Goal: Task Accomplishment & Management: Use online tool/utility

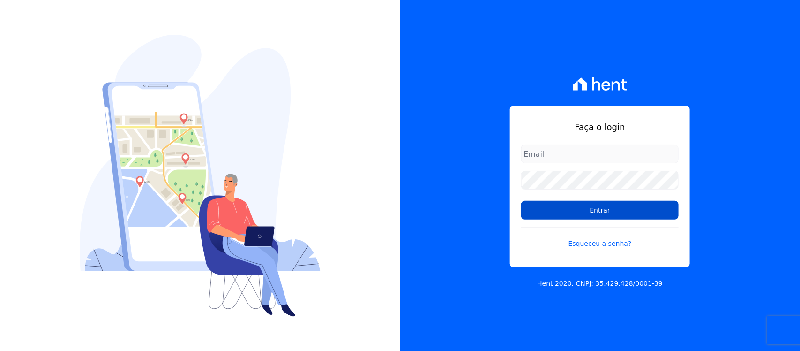
type input "nilda.moura@twtgrupo.com"
click at [539, 214] on input "Entrar" at bounding box center [599, 210] width 157 height 19
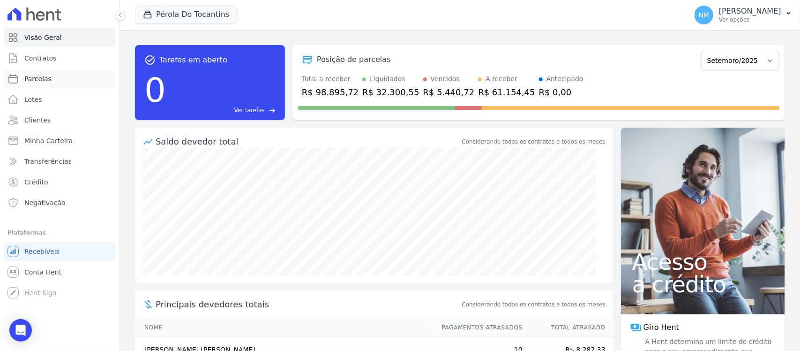
click at [76, 82] on link "Parcelas" at bounding box center [60, 78] width 112 height 19
select select
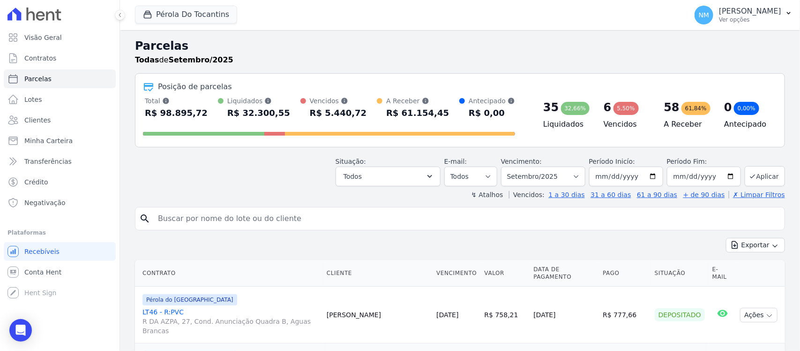
click at [210, 220] on input "search" at bounding box center [466, 218] width 629 height 19
type input "jair"
select select
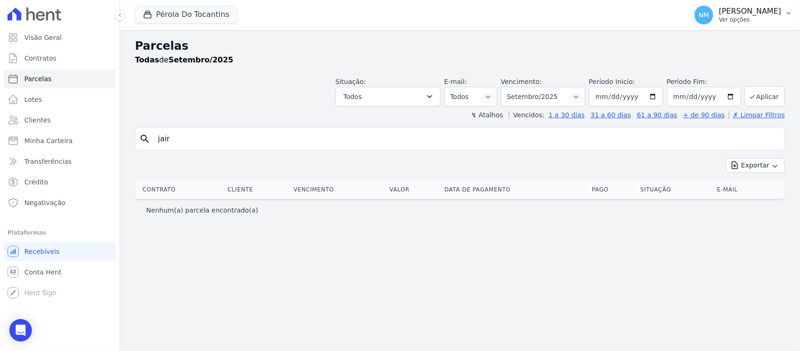
click at [788, 15] on icon "button" at bounding box center [788, 12] width 7 height 7
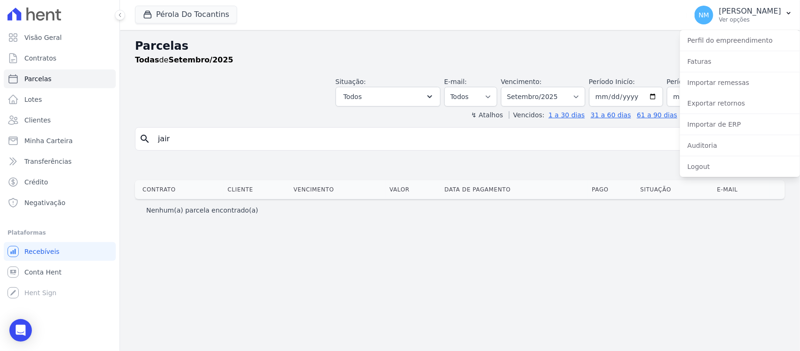
click at [635, 249] on div "Parcelas Todas de Setembro/2025 Situação: Agendado Em Aberto Pago Processando C…" at bounding box center [460, 190] width 680 height 321
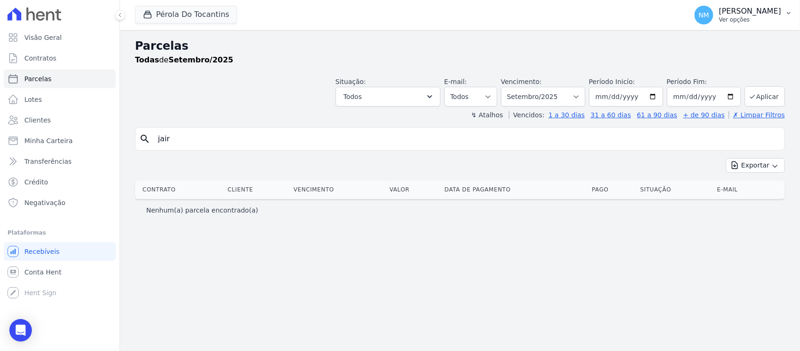
click at [786, 19] on button "NM Nilda Moura Ver opções" at bounding box center [743, 15] width 113 height 26
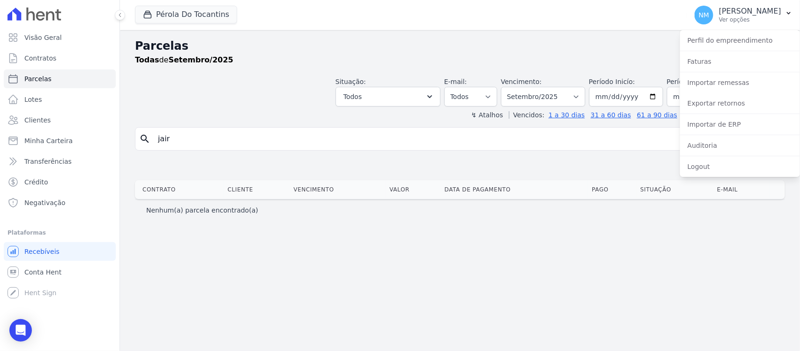
click at [599, 28] on div "Pérola Do Tocantins Laje Engenharia Pérola do Tocantins SPE Montenegro Aplicar" at bounding box center [409, 15] width 548 height 31
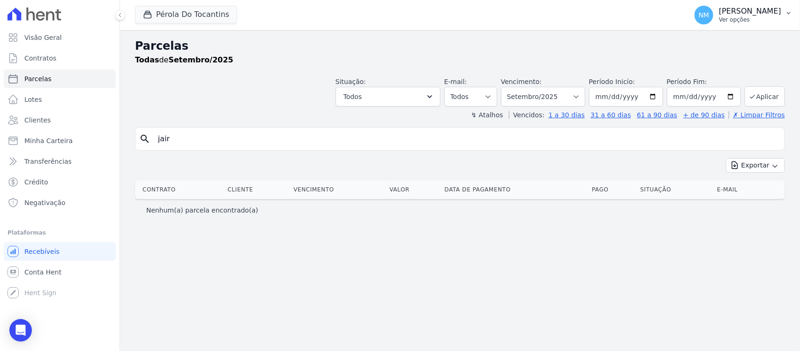
click at [743, 22] on p "Ver opções" at bounding box center [750, 19] width 62 height 7
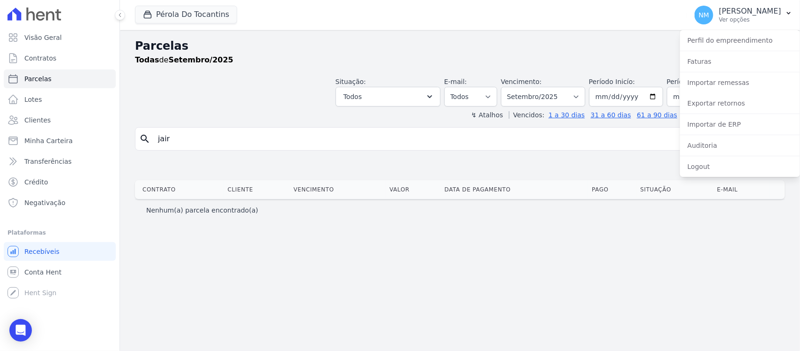
click at [624, 248] on div "Parcelas Todas de Setembro/2025 Situação: Agendado Em Aberto Pago Processando C…" at bounding box center [460, 190] width 680 height 321
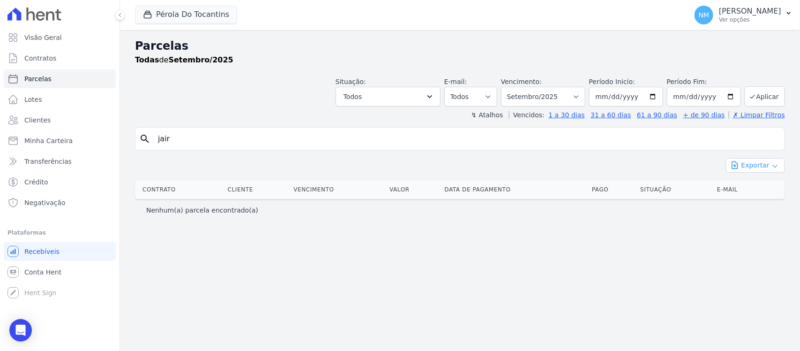
click at [776, 169] on icon "button" at bounding box center [775, 165] width 7 height 7
click at [794, 15] on button "NM Nilda Moura Ver opções" at bounding box center [743, 15] width 113 height 26
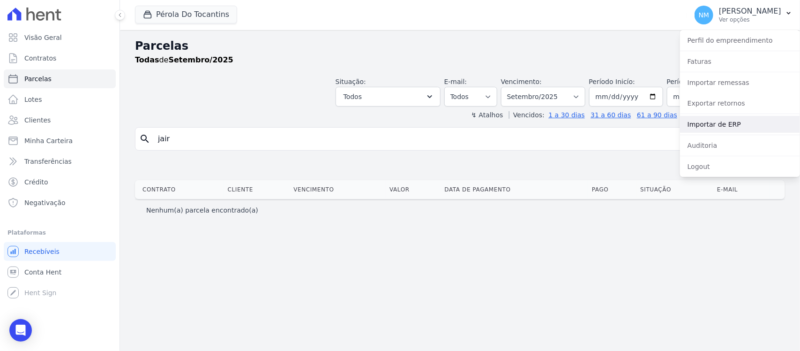
click at [732, 128] on link "Importar de ERP" at bounding box center [740, 124] width 120 height 17
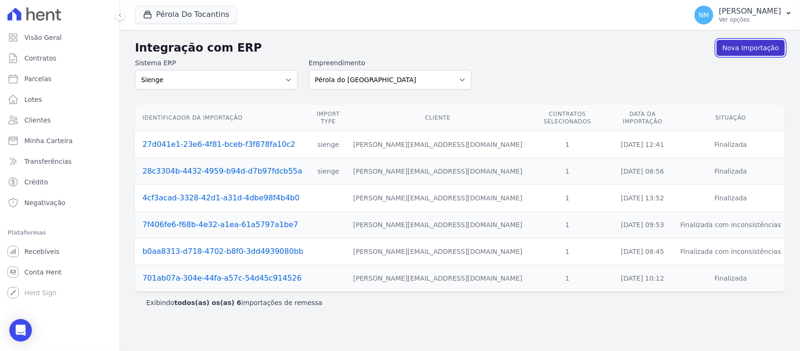
click at [741, 46] on link "Nova Importação" at bounding box center [751, 48] width 68 height 16
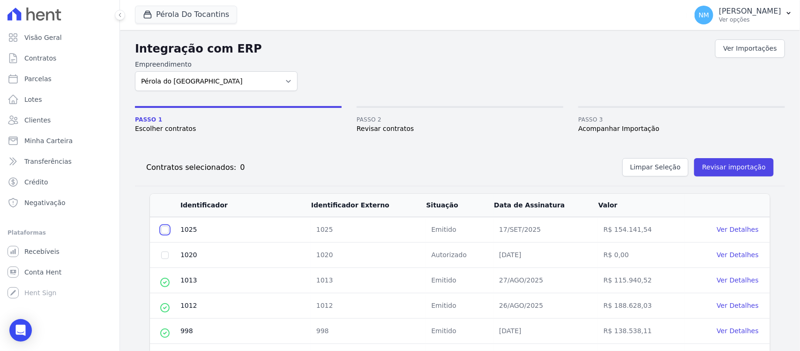
click at [165, 231] on input "checkbox" at bounding box center [164, 229] width 7 height 7
checkbox input "true"
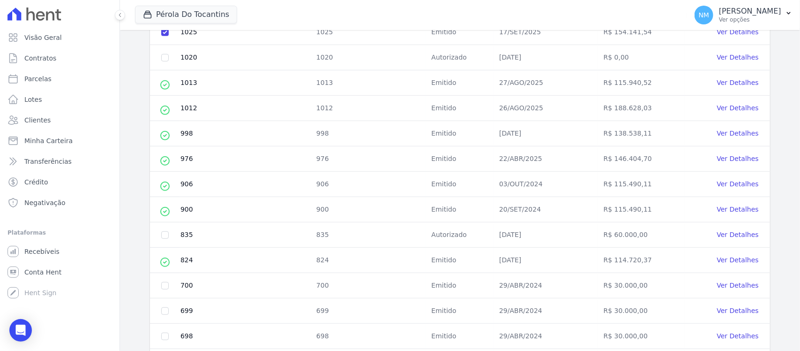
scroll to position [104, 0]
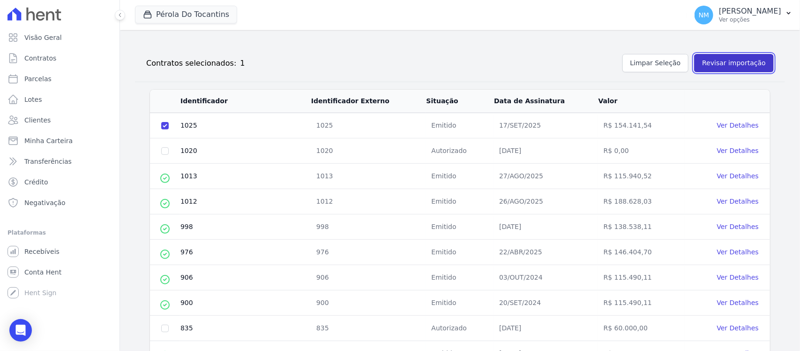
click at [736, 67] on button "Revisar importação" at bounding box center [734, 63] width 80 height 18
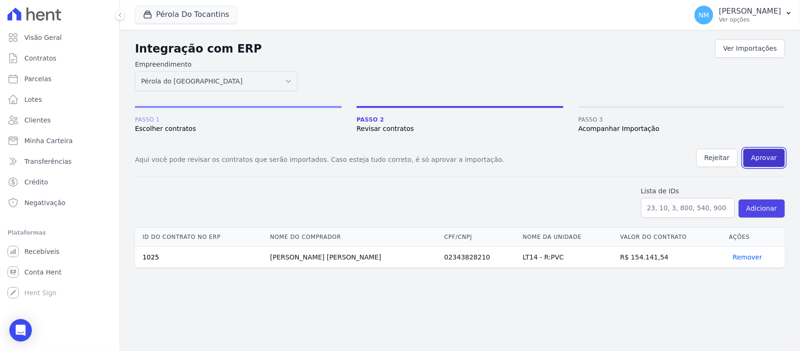
click at [768, 160] on button "Aprovar" at bounding box center [764, 158] width 42 height 18
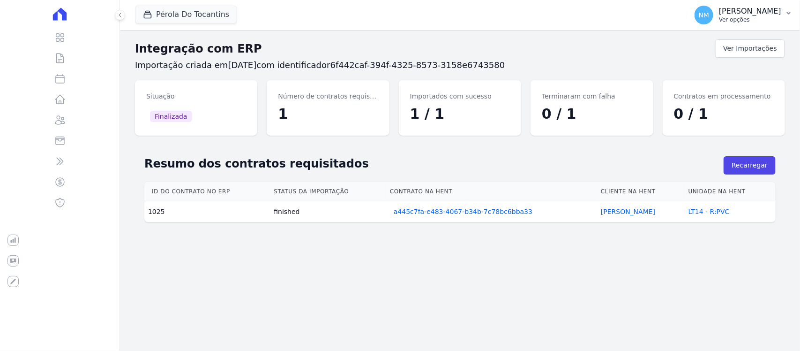
click at [782, 15] on button "NM Nilda Moura Ver opções" at bounding box center [743, 15] width 113 height 26
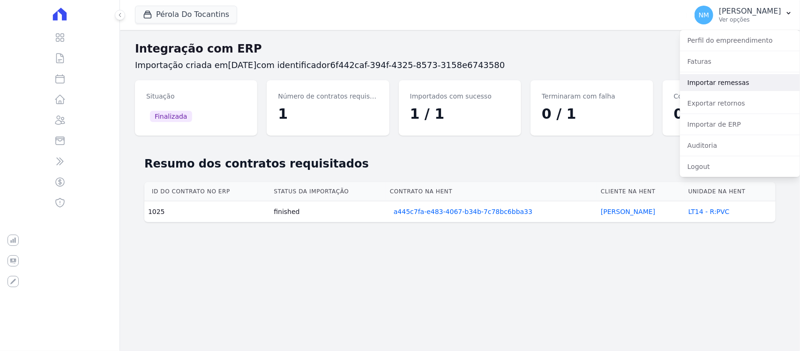
click at [719, 83] on link "Importar remessas" at bounding box center [740, 82] width 120 height 17
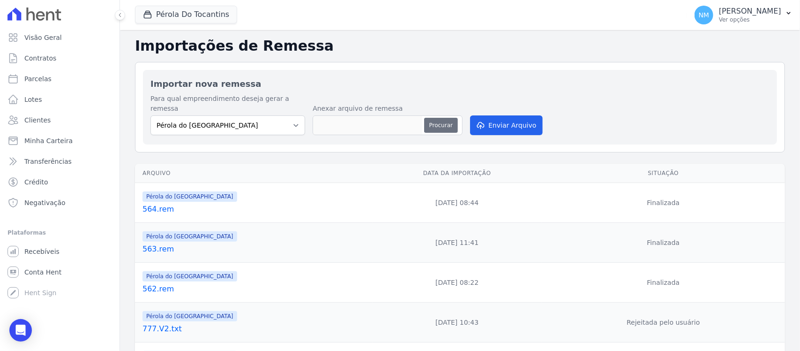
click at [432, 118] on button "Procurar" at bounding box center [441, 125] width 34 height 15
type input "565.rem"
click at [507, 116] on button "Enviar Arquivo" at bounding box center [506, 125] width 72 height 20
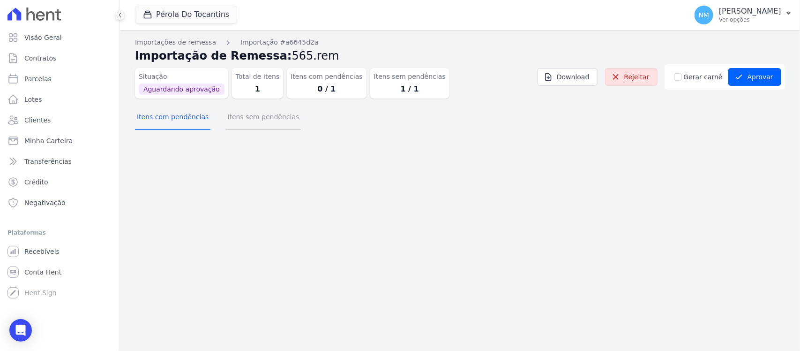
click at [272, 125] on button "Itens sem pendências" at bounding box center [262, 117] width 75 height 24
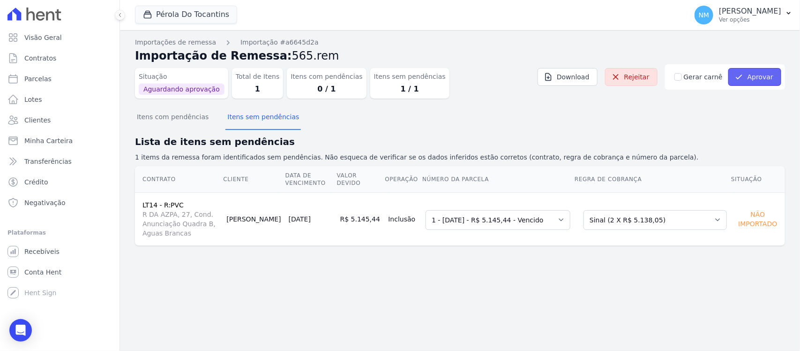
click at [751, 79] on button "Aprovar" at bounding box center [754, 77] width 53 height 18
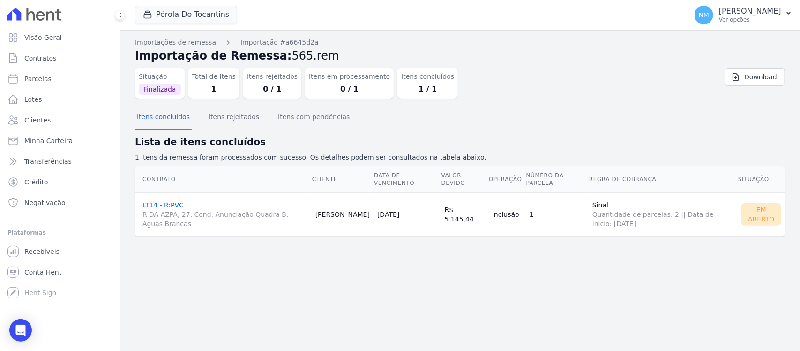
drag, startPoint x: 170, startPoint y: 206, endPoint x: 345, endPoint y: 273, distance: 187.2
click at [362, 273] on div "Importações de remessa Importação #a6645d2a Importação de Remessa: 565.rem Situ…" at bounding box center [460, 190] width 680 height 321
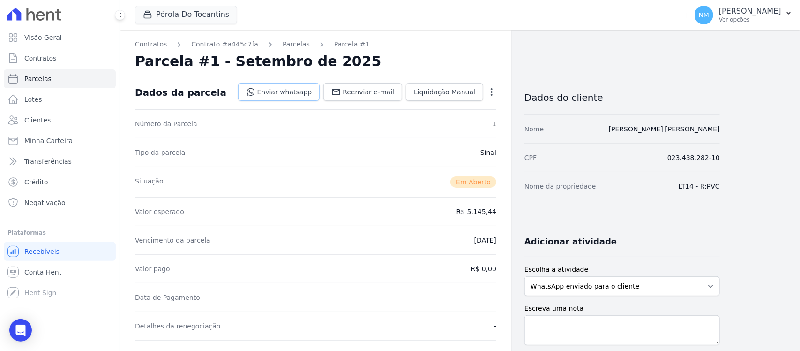
click at [293, 90] on link "Enviar whatsapp" at bounding box center [279, 92] width 82 height 18
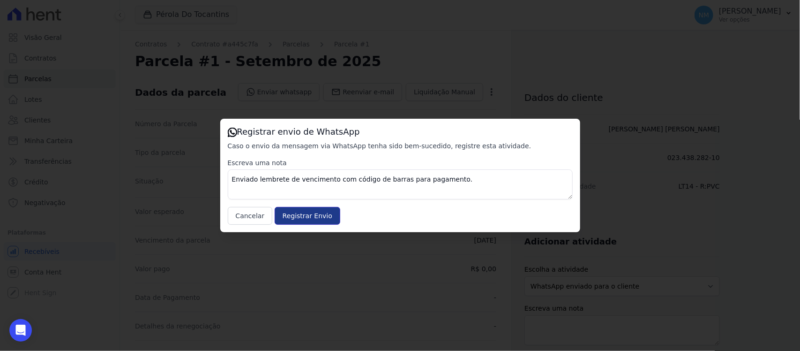
click at [325, 218] on input "Registrar Envio" at bounding box center [308, 216] width 66 height 18
